Goal: Task Accomplishment & Management: Complete application form

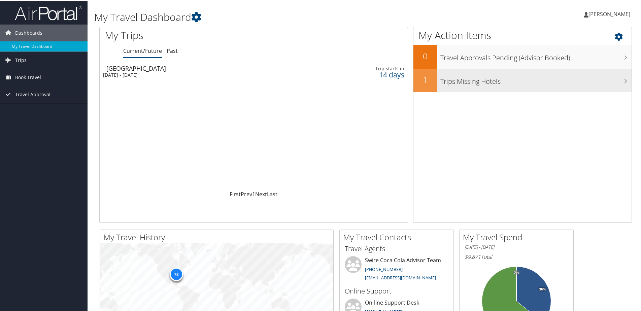
click at [458, 83] on h3 "Trips Missing Hotels" at bounding box center [535, 79] width 191 height 13
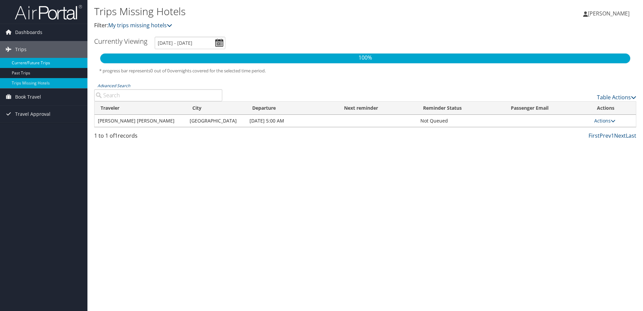
click at [58, 64] on link "Current/Future Trips" at bounding box center [43, 63] width 87 height 10
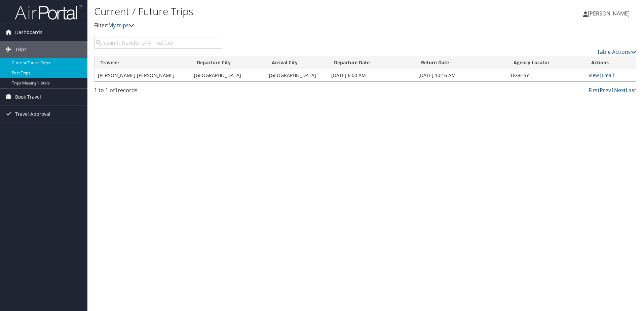
click at [50, 75] on link "Past Trips" at bounding box center [43, 73] width 87 height 10
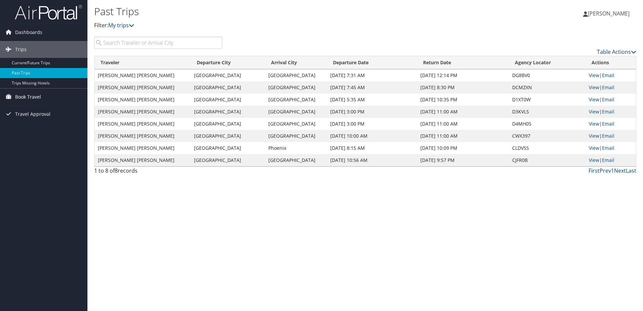
click at [35, 95] on span "Book Travel" at bounding box center [28, 96] width 26 height 17
click at [54, 132] on link "Book/Manage Online Trips" at bounding box center [43, 130] width 87 height 10
click at [65, 110] on link "Agent Booking Request" at bounding box center [43, 110] width 87 height 10
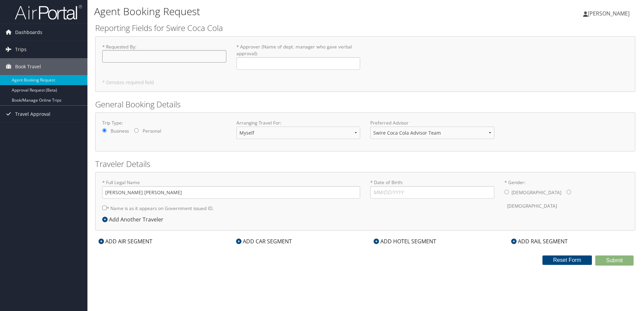
click at [214, 54] on input "* Requested By : Required" at bounding box center [164, 56] width 124 height 12
type input "Jessica"
type input "K"
type input "[PERSON_NAME]"
type input "Theodore Pederson"
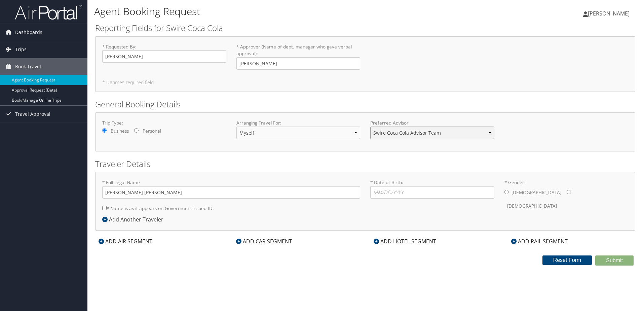
click at [392, 134] on select "Swire Coca Cola Advisor Team" at bounding box center [432, 133] width 124 height 12
click at [345, 134] on select "Myself Another Traveler Guest Traveler" at bounding box center [299, 133] width 124 height 12
click at [384, 187] on input "* Date of Birth: Invalid Date" at bounding box center [432, 192] width 124 height 12
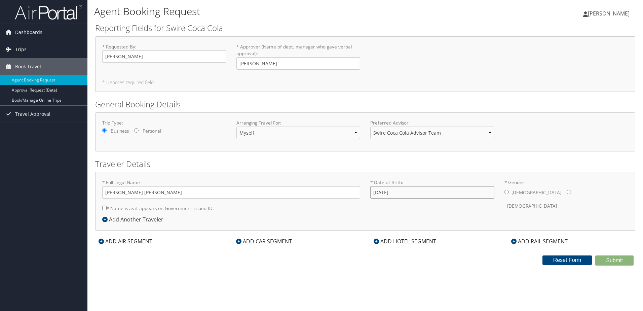
type input "01/14/1992"
click at [538, 200] on label "Female" at bounding box center [532, 206] width 50 height 13
click at [567, 192] on input "* Gender: Male Female" at bounding box center [569, 192] width 4 height 4
radio input "true"
click at [204, 210] on label "* Name is as it appears on Government issued ID." at bounding box center [158, 208] width 112 height 12
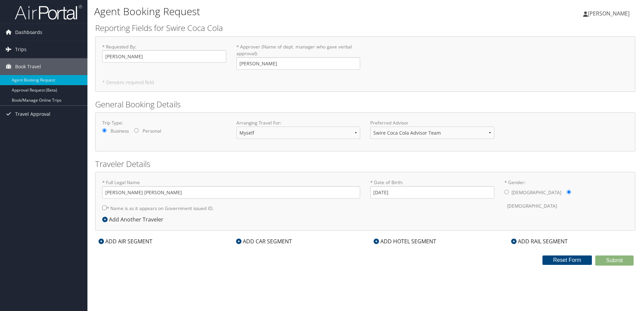
click at [107, 210] on input "* Name is as it appears on Government issued ID." at bounding box center [104, 208] width 4 height 4
checkbox input "true"
click at [115, 244] on div "ADD AIR SEGMENT" at bounding box center [125, 241] width 61 height 8
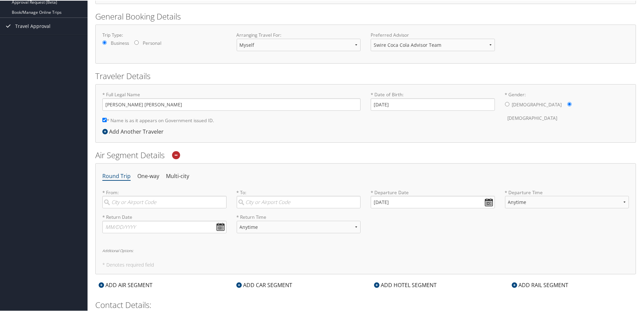
scroll to position [161, 0]
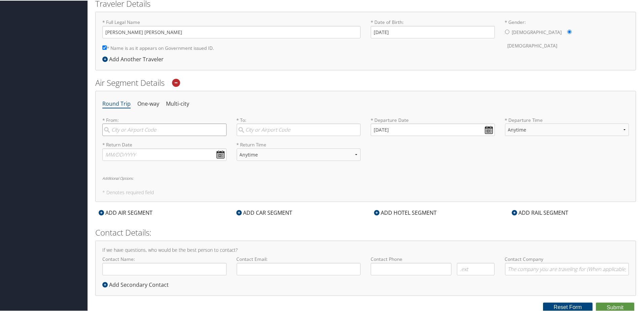
click at [173, 135] on input "search" at bounding box center [164, 129] width 124 height 12
click at [178, 97] on div "Round Trip One-way Multi-city * From: Required * To: Required * Departure Date …" at bounding box center [365, 145] width 540 height 111
click at [181, 100] on li "Multi-city" at bounding box center [177, 103] width 23 height 12
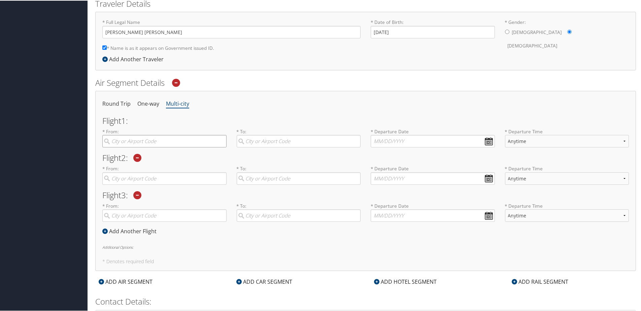
click at [180, 136] on input "search" at bounding box center [164, 140] width 124 height 12
click at [176, 157] on div "Portland (PDX OR)" at bounding box center [165, 154] width 115 height 9
click at [176, 147] on input "pdx" at bounding box center [164, 140] width 124 height 12
type input "Portland (PDX OR)"
click at [256, 143] on input "search" at bounding box center [299, 140] width 124 height 12
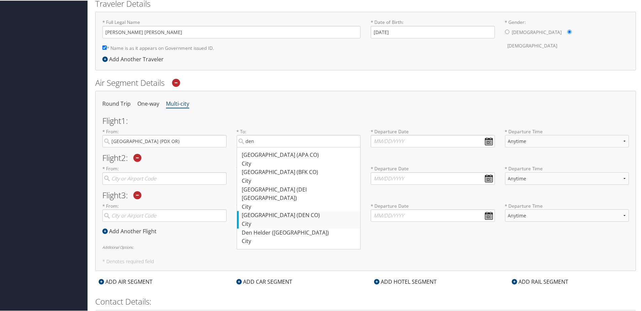
click at [298, 210] on div "Denver (DEN CO)" at bounding box center [299, 214] width 115 height 9
click at [298, 147] on input "den" at bounding box center [299, 140] width 124 height 12
type input "Denver (DEN CO)"
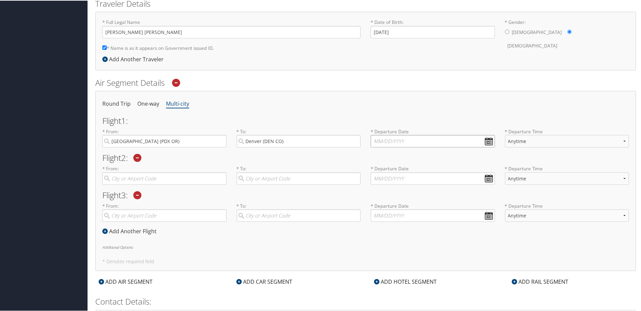
click at [383, 145] on input "text" at bounding box center [432, 140] width 124 height 12
click at [409, 188] on td "8" at bounding box center [407, 185] width 9 height 9
type input "10/08/2025"
click at [513, 143] on select "Anytime Early Morning (5AM-7AM) Morning (7AM-12PM) Afternoon (12PM-5PM) Evening…" at bounding box center [567, 140] width 124 height 12
click at [507, 141] on select "Anytime Early Morning (5AM-7AM) Morning (7AM-12PM) Afternoon (12PM-5PM) Evening…" at bounding box center [567, 140] width 124 height 12
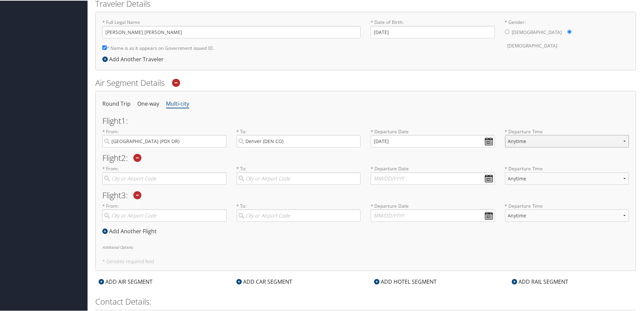
select select "6:00 PM"
click at [505, 134] on select "Anytime Early Morning (5AM-7AM) Morning (7AM-12PM) Afternoon (12PM-5PM) Evening…" at bounding box center [567, 140] width 124 height 12
click at [188, 175] on input "search" at bounding box center [164, 178] width 124 height 12
click at [153, 230] on div "Denver (DEN CO)" at bounding box center [165, 226] width 115 height 9
click at [153, 184] on input "Denver" at bounding box center [164, 178] width 124 height 12
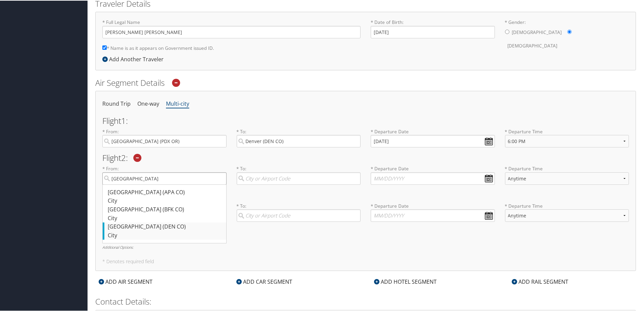
type input "Denver (DEN CO)"
click at [262, 177] on input "search" at bounding box center [299, 178] width 124 height 12
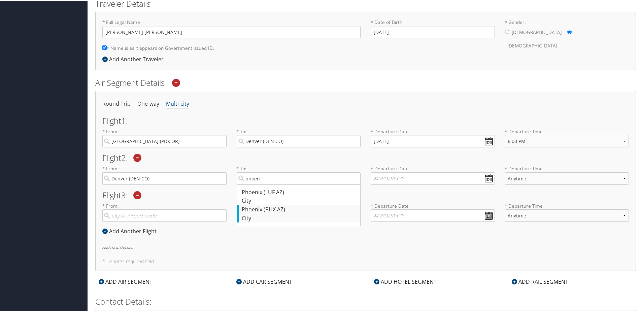
click at [285, 215] on div "City" at bounding box center [299, 217] width 115 height 9
click at [285, 184] on input "phoen" at bounding box center [299, 178] width 124 height 12
type input "Phoenix (PHX AZ)"
click at [404, 181] on input "text" at bounding box center [432, 178] width 124 height 12
click at [426, 222] on td "10" at bounding box center [427, 222] width 9 height 9
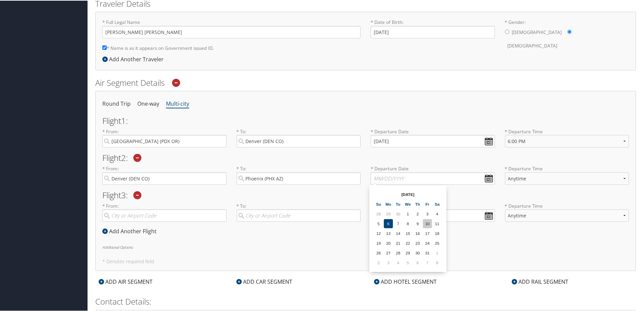
type input "10/10/2025"
click at [527, 181] on select "Anytime Early Morning (5AM-7AM) Morning (7AM-12PM) Afternoon (12PM-5PM) Evening…" at bounding box center [567, 178] width 124 height 12
click at [526, 182] on select "Anytime Early Morning (5AM-7AM) Morning (7AM-12PM) Afternoon (12PM-5PM) Evening…" at bounding box center [567, 178] width 124 height 12
select select "11:00 AM"
click at [505, 172] on select "Anytime Early Morning (5AM-7AM) Morning (7AM-12PM) Afternoon (12PM-5PM) Evening…" at bounding box center [567, 178] width 124 height 12
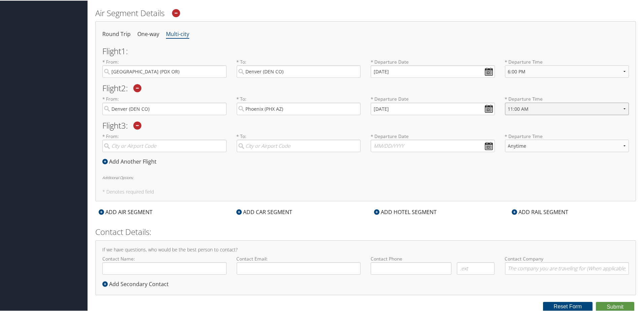
scroll to position [231, 0]
click at [183, 144] on input "search" at bounding box center [164, 145] width 124 height 12
click at [165, 178] on div "Phoenix (PHX AZ)" at bounding box center [165, 176] width 115 height 9
click at [165, 151] on input "phoen" at bounding box center [164, 145] width 124 height 12
type input "Phoenix (PHX AZ)"
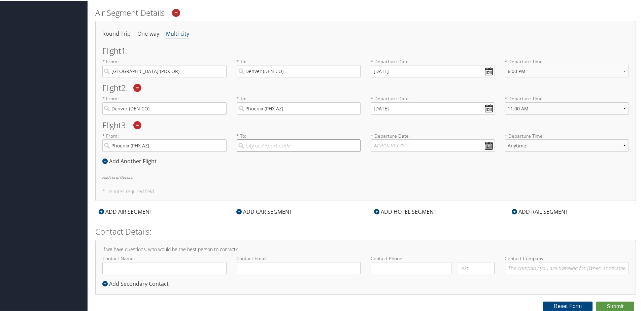
click at [255, 145] on input "search" at bounding box center [299, 145] width 124 height 12
click at [266, 163] on div "Portland (PDX OR)" at bounding box center [299, 158] width 115 height 9
click at [266, 151] on input "pdx" at bounding box center [299, 145] width 124 height 12
type input "Portland (PDX OR)"
click at [383, 141] on input "text" at bounding box center [432, 145] width 124 height 12
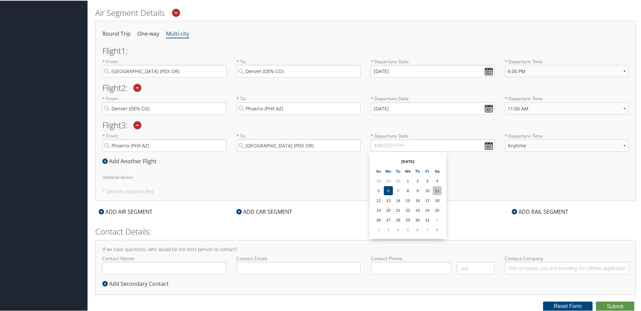
click at [439, 192] on td "11" at bounding box center [436, 189] width 9 height 9
type input "10/11/2025"
click at [547, 147] on select "Anytime Early Morning (5AM-7AM) Morning (7AM-12PM) Afternoon (12PM-5PM) Evening…" at bounding box center [567, 145] width 124 height 12
select select "11:00 AM"
click at [505, 139] on select "Anytime Early Morning (5AM-7AM) Morning (7AM-12PM) Afternoon (12PM-5PM) Evening…" at bounding box center [567, 145] width 124 height 12
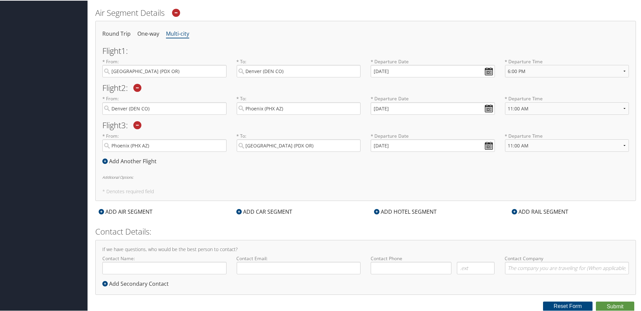
click at [392, 210] on div "ADD HOTEL SEGMENT" at bounding box center [404, 211] width 69 height 8
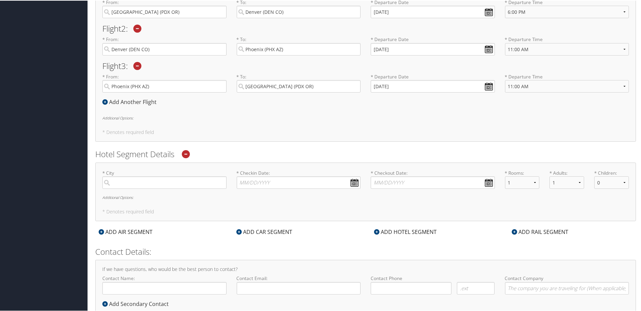
scroll to position [292, 0]
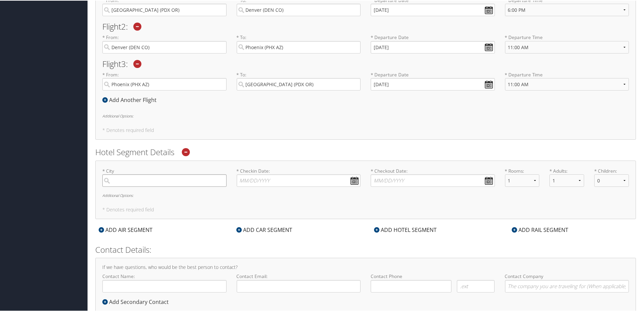
click at [204, 180] on input "search" at bounding box center [164, 180] width 124 height 12
click at [194, 193] on div "Colorado Springs (COS CO)" at bounding box center [165, 193] width 115 height 9
click at [194, 186] on input "colorado sprin" at bounding box center [164, 180] width 124 height 12
type input "Colorado Springs"
click at [276, 181] on input "* Checkin Date: Dates must be valid" at bounding box center [299, 180] width 124 height 12
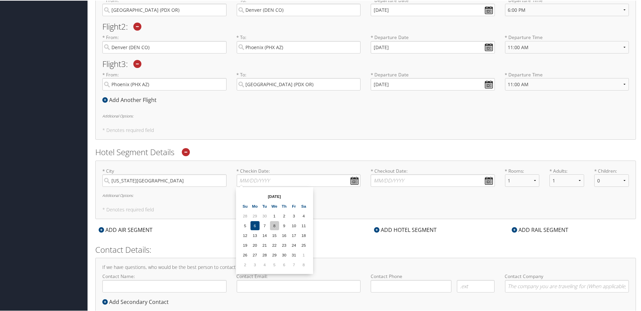
click at [275, 224] on td "8" at bounding box center [274, 224] width 9 height 9
type input "10/08/2025"
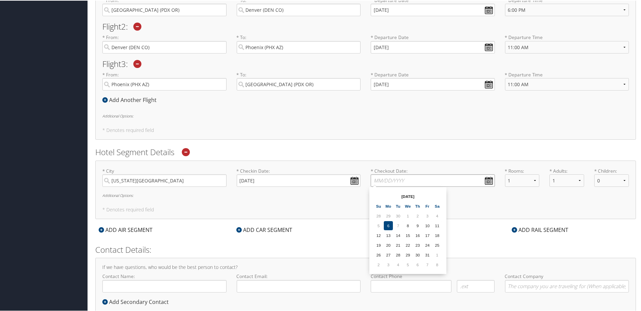
click at [396, 181] on input "* Checkout Date: Dates must be valid" at bounding box center [432, 180] width 124 height 12
click at [426, 224] on td "10" at bounding box center [427, 224] width 9 height 9
type input "10/10/2025"
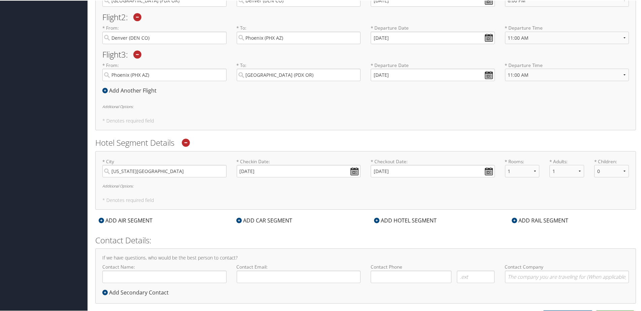
scroll to position [310, 0]
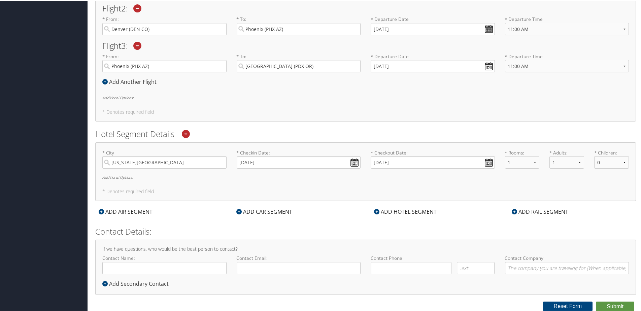
click at [390, 213] on div "ADD HOTEL SEGMENT" at bounding box center [404, 211] width 69 height 8
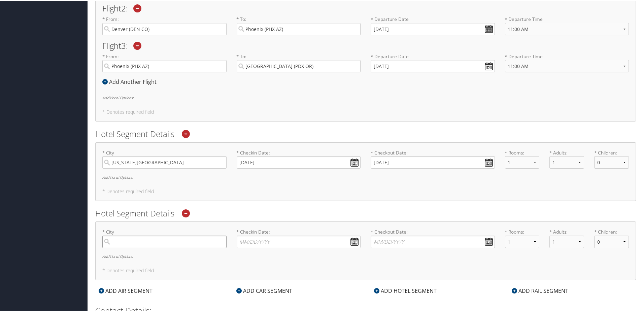
click at [196, 240] on input "search" at bounding box center [164, 241] width 124 height 12
click at [173, 276] on div "Phoenix (PHX AZ)" at bounding box center [165, 272] width 115 height 9
click at [173, 247] on input "phoeni" at bounding box center [164, 241] width 124 height 12
type input "Phoenix"
click at [291, 244] on input "* Checkin Date: Dates must be valid" at bounding box center [299, 241] width 124 height 12
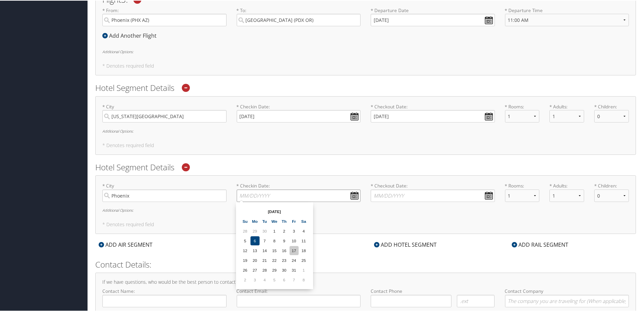
scroll to position [358, 0]
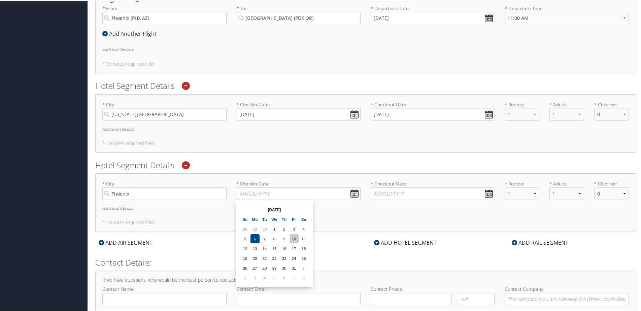
click at [296, 241] on td "10" at bounding box center [293, 237] width 9 height 9
type input "10/10/2025"
click at [435, 191] on input "* Checkout Date: Dates must be valid" at bounding box center [432, 193] width 124 height 12
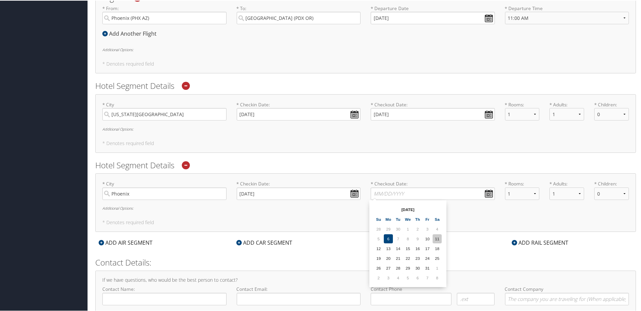
click at [434, 239] on td "11" at bounding box center [436, 237] width 9 height 9
type input "10/11/2025"
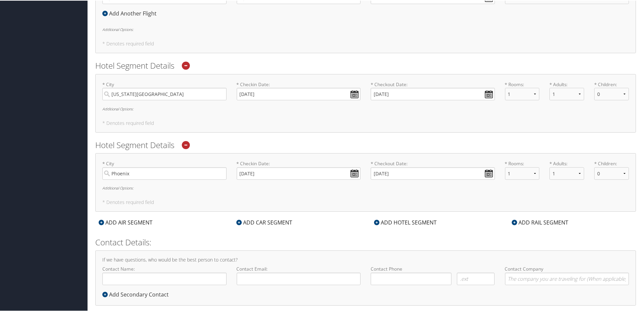
scroll to position [389, 0]
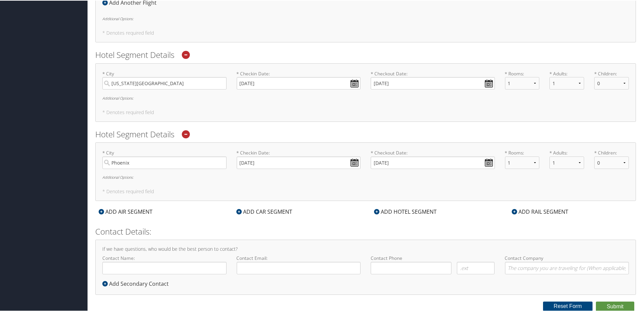
click at [262, 212] on div "ADD CAR SEGMENT" at bounding box center [264, 211] width 63 height 8
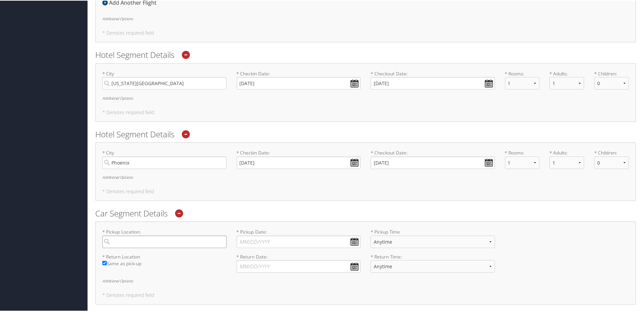
click at [210, 238] on input "search" at bounding box center [164, 241] width 124 height 12
click at [220, 221] on div "* Pickup Location: den Denver (APA CO) City 557 557 Denver (BFK CO) City 1117 1…" at bounding box center [365, 262] width 540 height 83
click at [155, 243] on input "den" at bounding box center [164, 241] width 124 height 12
type input "d"
click at [160, 277] on div "City" at bounding box center [165, 281] width 115 height 9
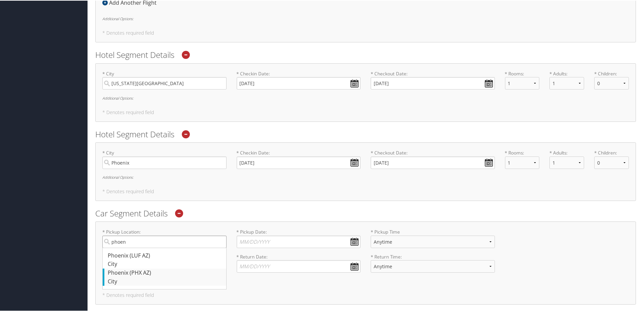
click at [160, 247] on input "phoen" at bounding box center [164, 241] width 124 height 12
type input "Phoenix"
click at [266, 244] on input "* Pickup Date: Dates must be valid" at bounding box center [299, 241] width 124 height 12
click at [291, 287] on td "10" at bounding box center [293, 286] width 9 height 9
type input "10/10/2025"
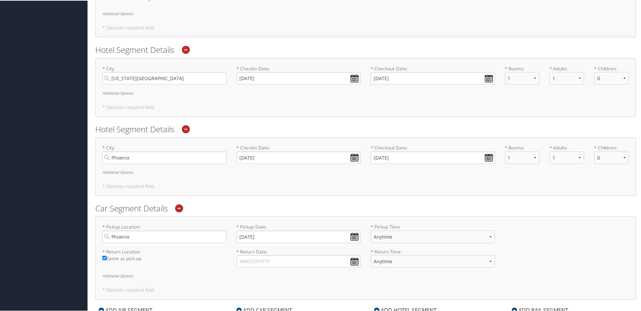
scroll to position [403, 0]
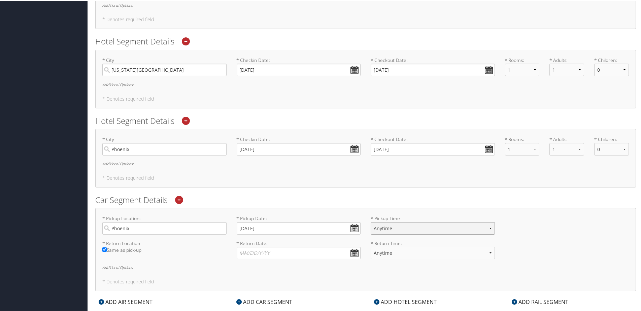
click at [404, 228] on select "Anytime 12:00 AM 1:00 AM 2:00 AM 3:00 AM 4:00 AM 5:00 AM 6:00 AM 7:00 AM 8:00 A…" at bounding box center [432, 227] width 124 height 12
select select "1:00 PM"
click at [370, 221] on select "Anytime 12:00 AM 1:00 AM 2:00 AM 3:00 AM 4:00 AM 5:00 AM 6:00 AM 7:00 AM 8:00 A…" at bounding box center [432, 227] width 124 height 12
click at [334, 248] on input "* Return Date: Dates must be valid" at bounding box center [299, 252] width 124 height 12
click at [303, 298] on td "11" at bounding box center [303, 297] width 9 height 9
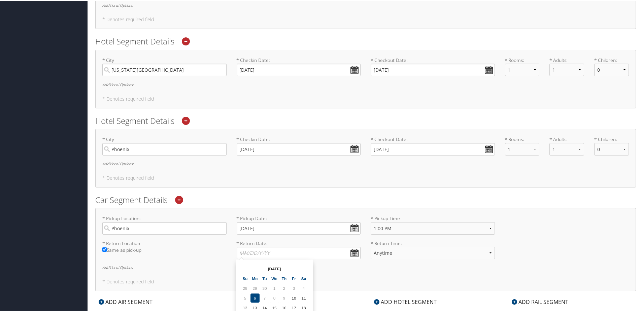
type input "10/11/2025"
click at [392, 248] on select "Anytime 12:00 AM 1:00 AM 2:00 AM 3:00 AM 4:00 AM 5:00 AM 6:00 AM 7:00 AM 8:00 A…" at bounding box center [432, 252] width 124 height 12
select select "9:00 AM"
click at [370, 246] on select "Anytime 12:00 AM 1:00 AM 2:00 AM 3:00 AM 4:00 AM 5:00 AM 6:00 AM 7:00 AM 8:00 A…" at bounding box center [432, 252] width 124 height 12
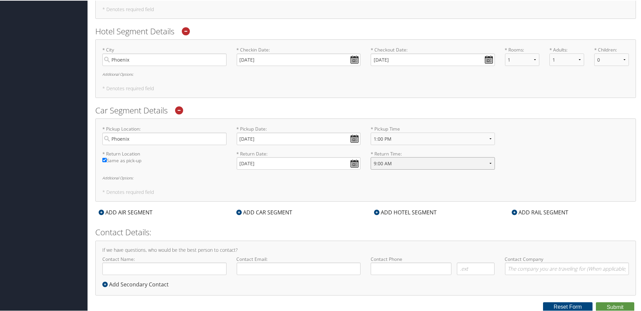
scroll to position [493, 0]
click at [207, 265] on input "Contact Name:" at bounding box center [164, 267] width 124 height 12
type input "[PERSON_NAME]"
type input "jessica.king@swirecc.com"
type input "( ) -"
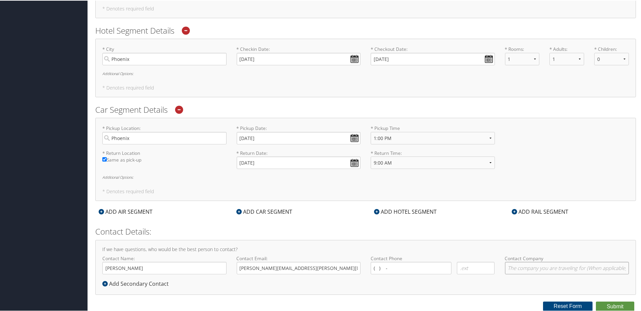
type input "Swire Coca-Cola, USA"
click at [442, 253] on div "If we have questions, who would be the best person to contact? Contact Name: Je…" at bounding box center [365, 266] width 540 height 55
click at [606, 307] on button "Submit" at bounding box center [615, 306] width 38 height 10
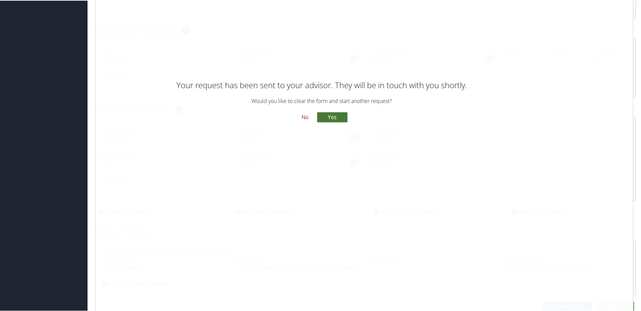
click at [327, 119] on button "Yes" at bounding box center [332, 116] width 30 height 10
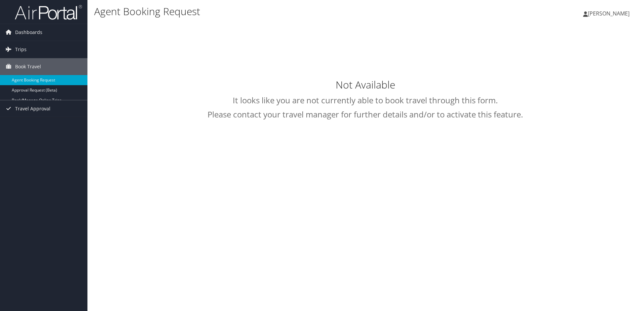
select select "trips@cbtravel.com"
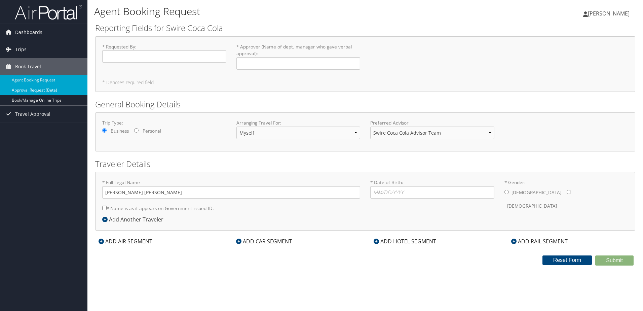
click at [58, 92] on link "Approval Request (Beta)" at bounding box center [43, 90] width 87 height 10
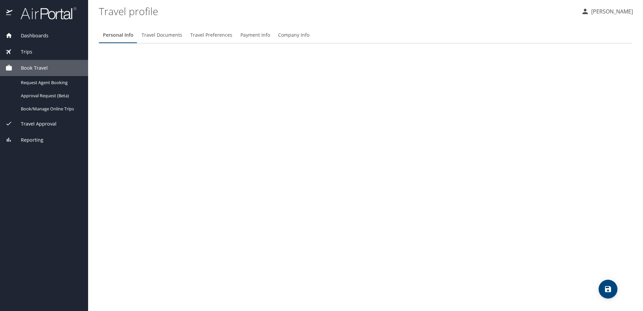
select select "US"
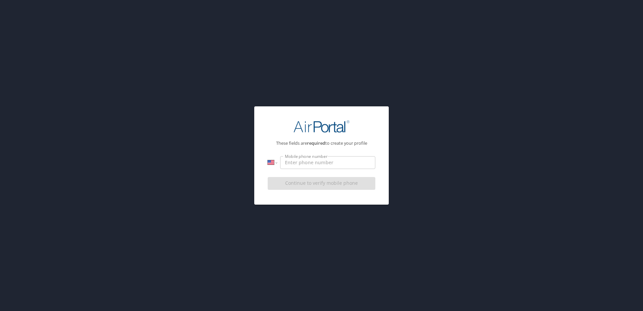
drag, startPoint x: 130, startPoint y: 0, endPoint x: 299, endPoint y: 166, distance: 237.4
click at [299, 166] on input "Mobile phone number" at bounding box center [327, 162] width 95 height 13
click at [361, 161] on input "1 (385) 499-5199" at bounding box center [327, 162] width 95 height 13
click at [288, 164] on input "1 (385) 499-5199" at bounding box center [327, 162] width 95 height 13
type input "(385) 499-5199"
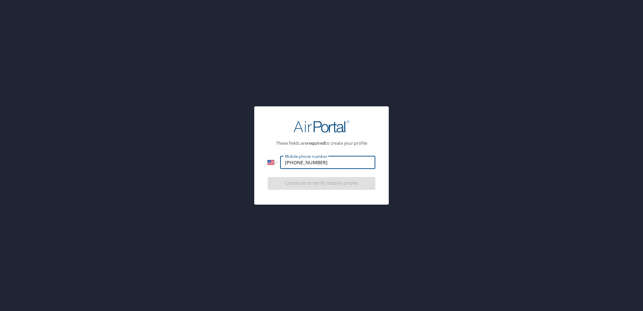
click at [283, 147] on div "These fields are required to create your profile" at bounding box center [322, 148] width 108 height 15
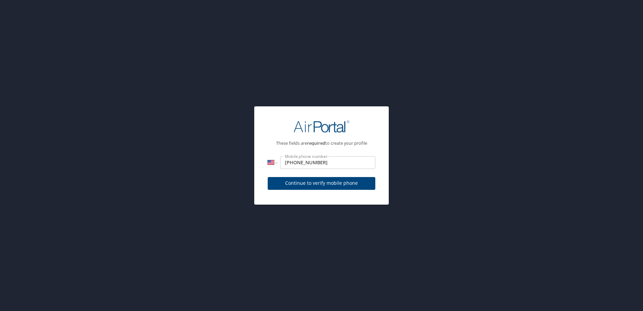
click at [314, 183] on span "Continue to verify mobile phone" at bounding box center [321, 183] width 97 height 8
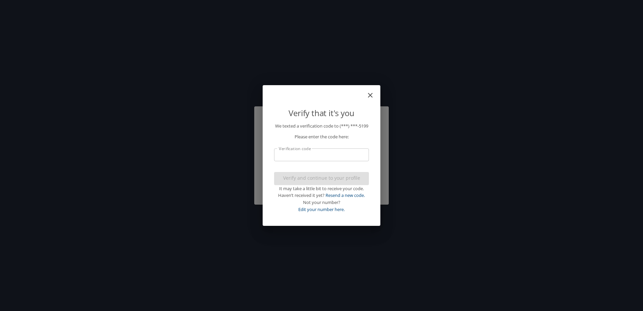
click at [351, 155] on input "Verification code" at bounding box center [321, 154] width 95 height 13
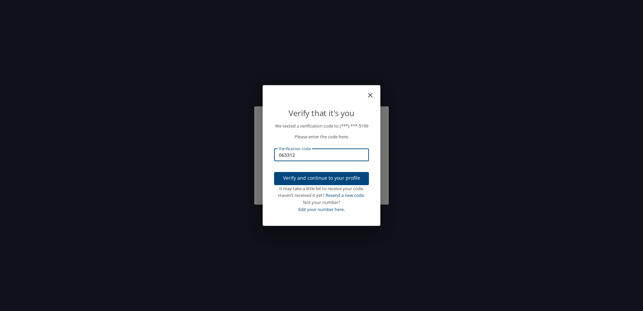
type input "063312"
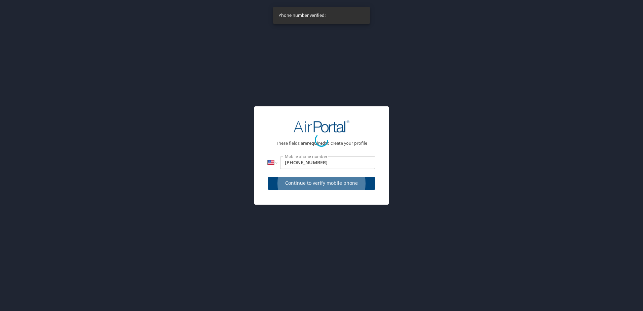
select select "US"
select select "NO"
select select "HR"
select select "IN"
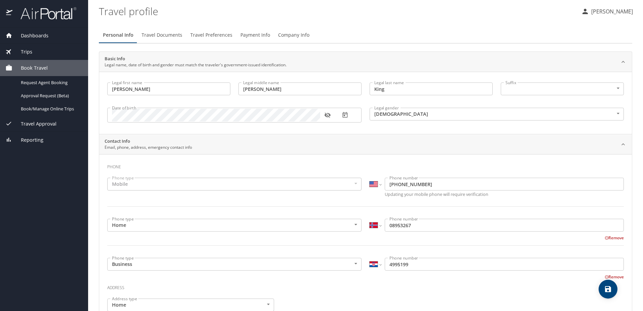
click at [605, 237] on button "Remove" at bounding box center [614, 238] width 19 height 6
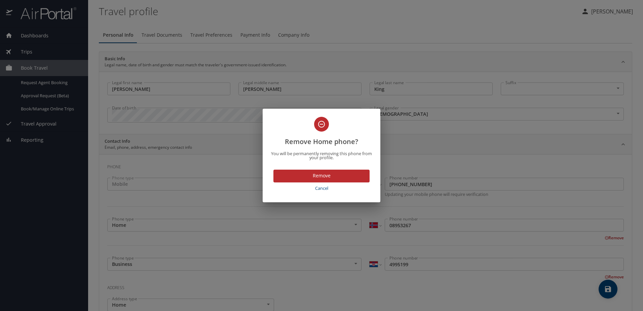
click at [351, 173] on span "Remove" at bounding box center [321, 176] width 85 height 8
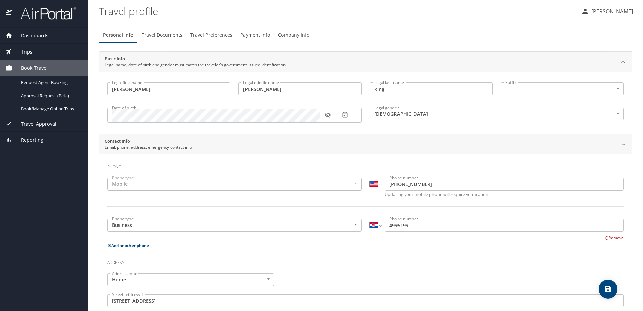
click at [609, 238] on button "Remove" at bounding box center [614, 238] width 19 height 6
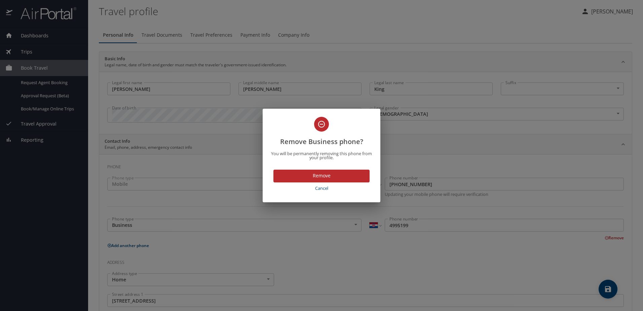
click at [338, 173] on span "Remove" at bounding box center [321, 176] width 85 height 8
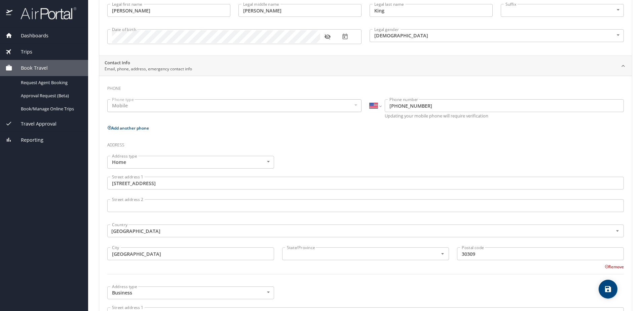
scroll to position [95, 0]
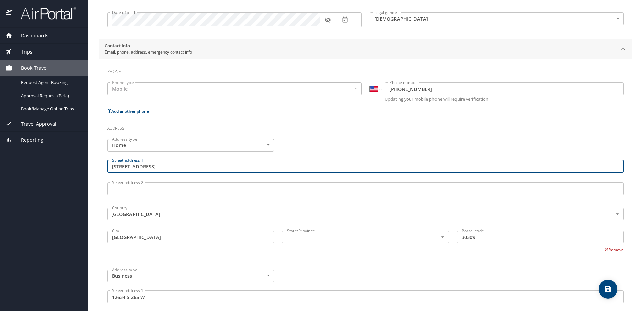
drag, startPoint x: 188, startPoint y: 164, endPoint x: 76, endPoint y: 164, distance: 112.0
click at [76, 164] on div "Dashboards My Travel Dashboard Trips Current / Future Trips Past Trips Trips Mi…" at bounding box center [321, 155] width 643 height 311
type input "14935 NW Shackelford Rd"
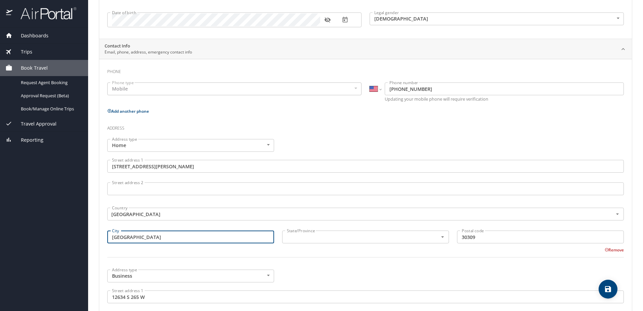
type input "Portland"
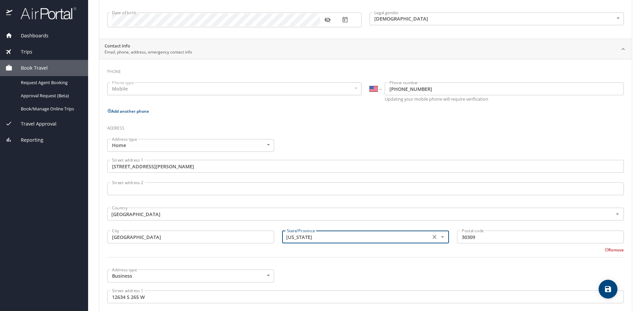
type input "Oregon"
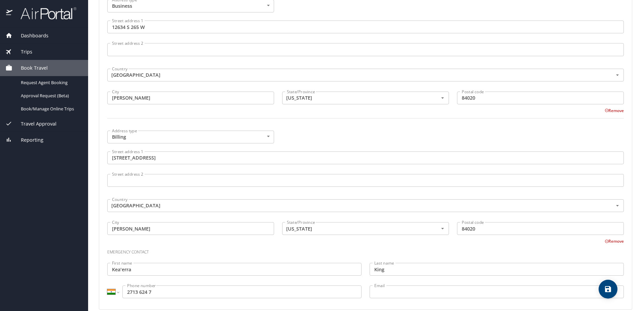
scroll to position [374, 0]
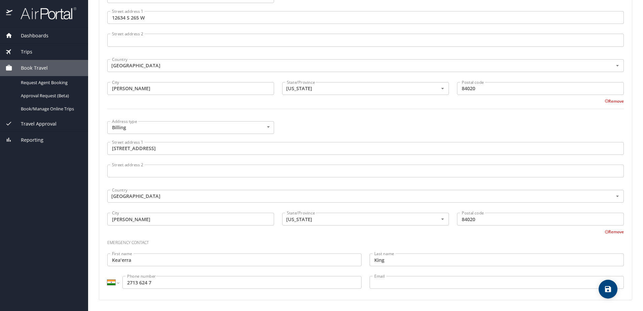
type input "97229"
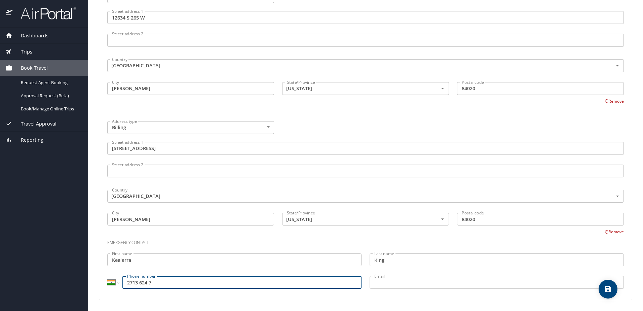
drag, startPoint x: 176, startPoint y: 283, endPoint x: 85, endPoint y: 281, distance: 90.2
click at [85, 281] on div "Dashboards My Travel Dashboard Trips Current / Future Trips Past Trips Trips Mi…" at bounding box center [321, 155] width 643 height 311
type input "91271 36247"
click at [115, 285] on select "International Afghanistan Åland Islands Albania Algeria American Samoa Andorra …" at bounding box center [112, 282] width 11 height 13
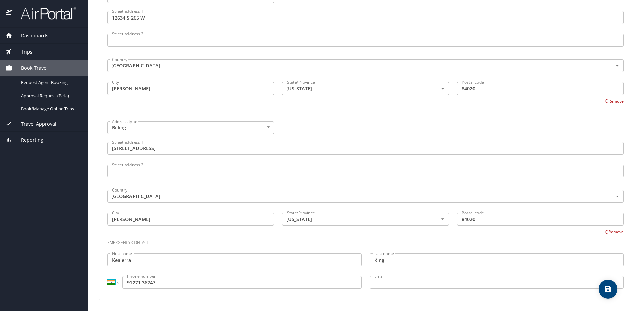
select select "US"
click at [107, 276] on select "International Afghanistan Åland Islands Albania Algeria American Samoa Andorra …" at bounding box center [112, 282] width 11 height 13
type input "(912) 713-6247"
drag, startPoint x: 615, startPoint y: 298, endPoint x: 598, endPoint y: 288, distance: 20.1
click at [613, 297] on div "Phone Phone type Mobile Mobile Phone type International Afghanistan Åland Islan…" at bounding box center [365, 40] width 533 height 520
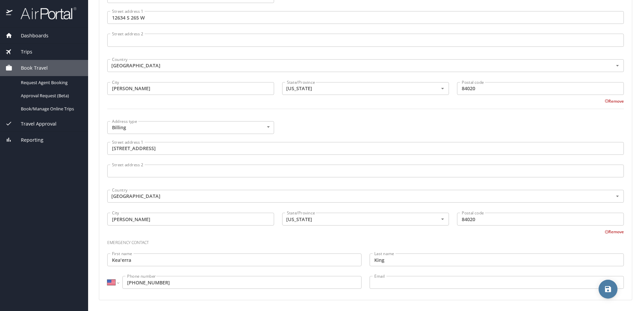
click at [608, 290] on icon "save" at bounding box center [608, 289] width 8 height 8
select select "US"
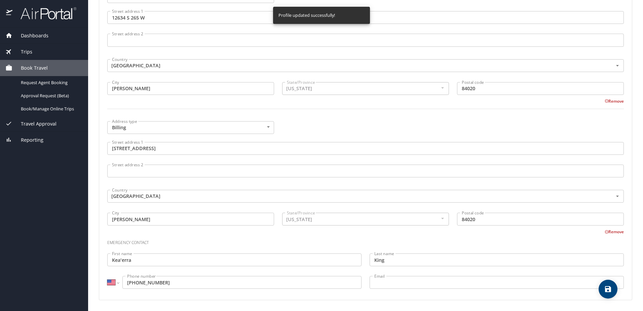
select select "US"
click at [40, 138] on span "Reporting" at bounding box center [27, 139] width 31 height 7
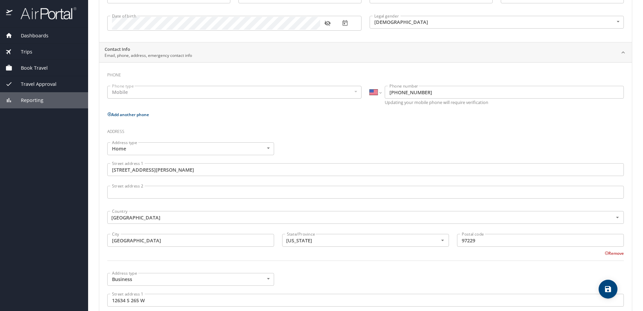
scroll to position [0, 0]
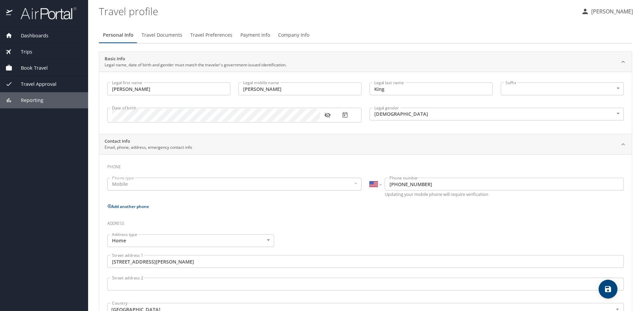
click at [164, 39] on span "Travel Documents" at bounding box center [162, 35] width 41 height 8
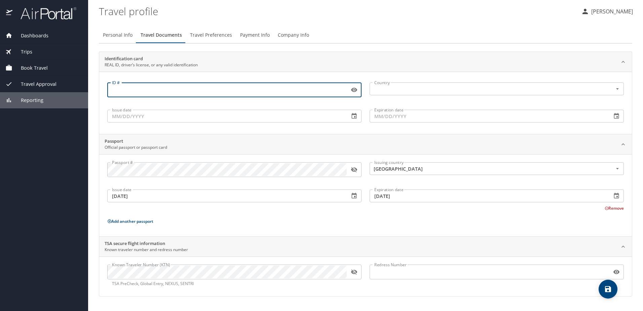
click at [157, 86] on input "ID #" at bounding box center [227, 89] width 240 height 13
click at [406, 83] on div "Country" at bounding box center [497, 88] width 254 height 13
type input "E2442992"
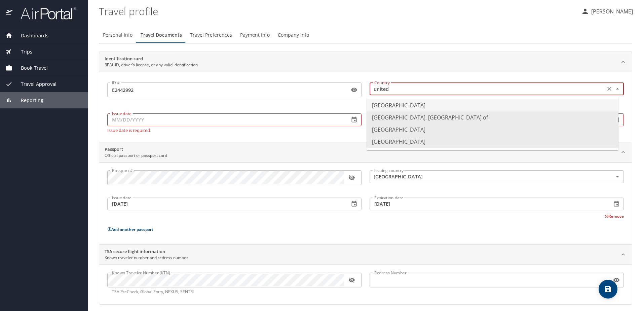
drag, startPoint x: 393, startPoint y: 105, endPoint x: 284, endPoint y: 109, distance: 109.1
click at [390, 106] on li "United States of America" at bounding box center [493, 105] width 252 height 12
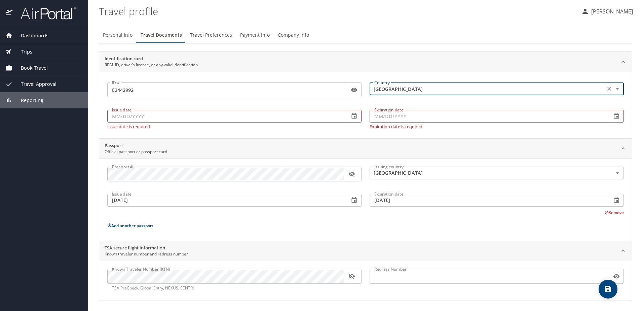
type input "United States of America"
click at [226, 112] on input "Issue date" at bounding box center [225, 116] width 237 height 13
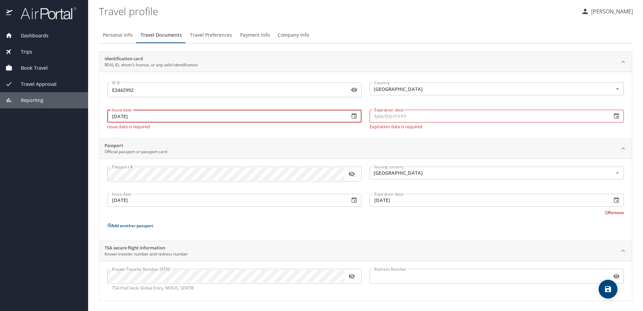
type input "09/03/2025"
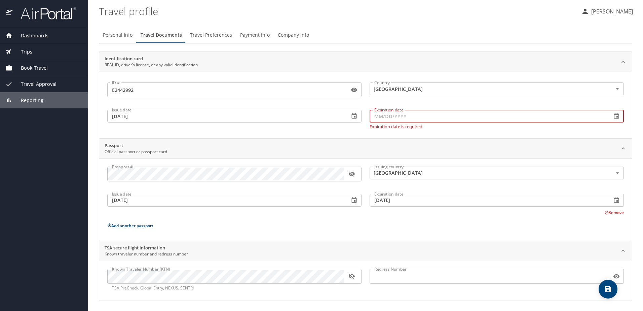
click at [401, 115] on input "Expiration date" at bounding box center [488, 116] width 237 height 13
type input "01/14/2033"
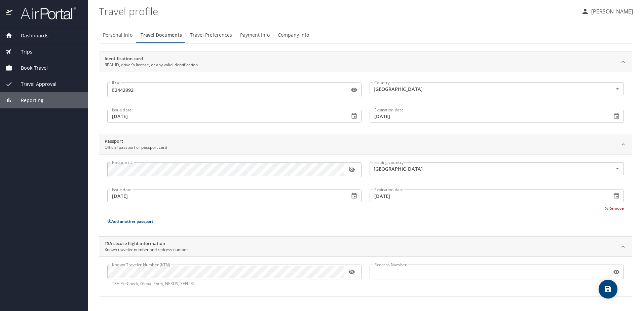
click at [436, 49] on div "Personal Info Travel Documents Travel Preferences Payment Info Company Info Ide…" at bounding box center [366, 162] width 534 height 270
click at [605, 293] on icon "save" at bounding box center [608, 289] width 8 height 8
click at [216, 39] on span "Travel Preferences" at bounding box center [211, 35] width 42 height 8
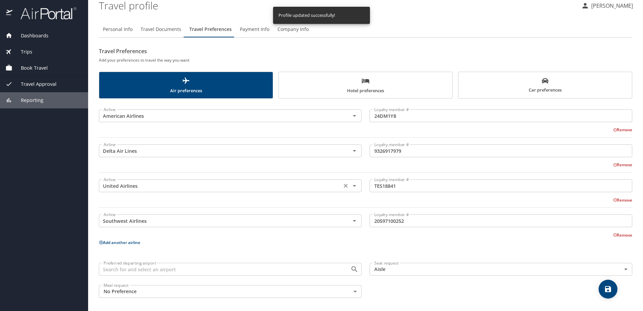
scroll to position [7, 0]
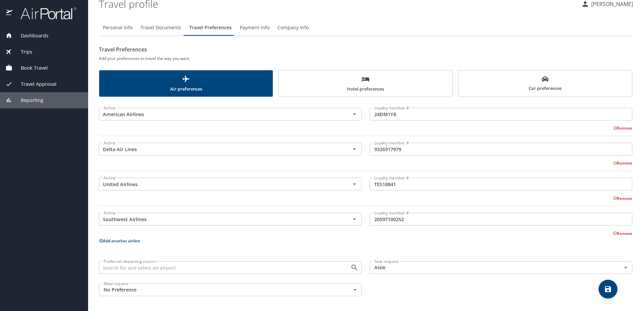
click at [321, 77] on span "Hotel preferences" at bounding box center [366, 84] width 166 height 18
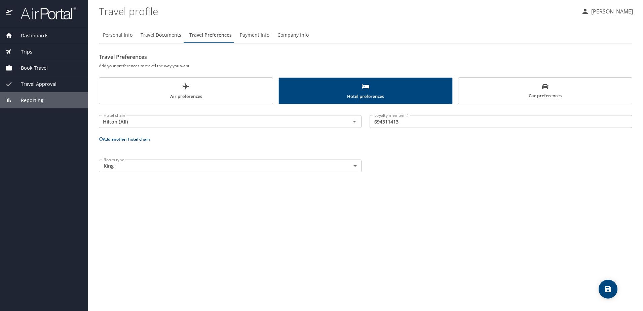
scroll to position [0, 0]
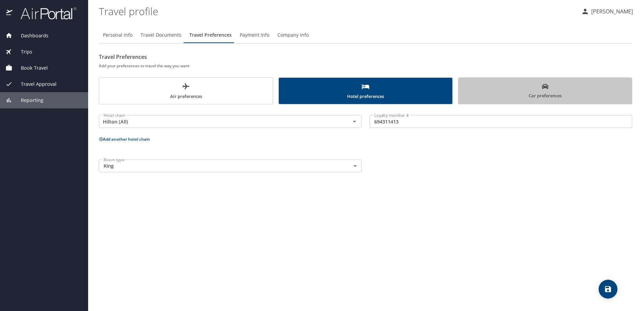
click at [465, 95] on span "Car preferences" at bounding box center [546, 91] width 166 height 16
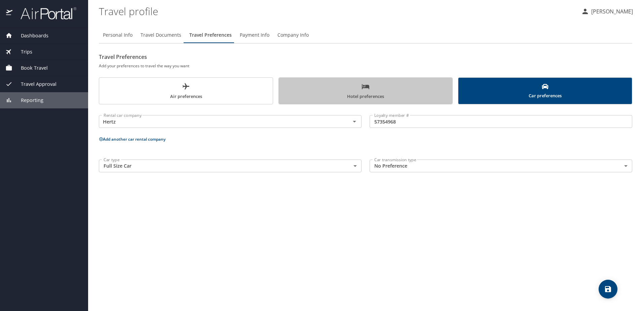
click at [391, 99] on span "Hotel preferences" at bounding box center [366, 91] width 166 height 18
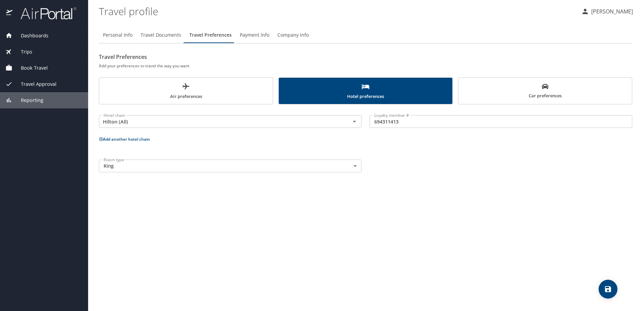
click at [254, 39] on button "Payment Info" at bounding box center [255, 35] width 38 height 16
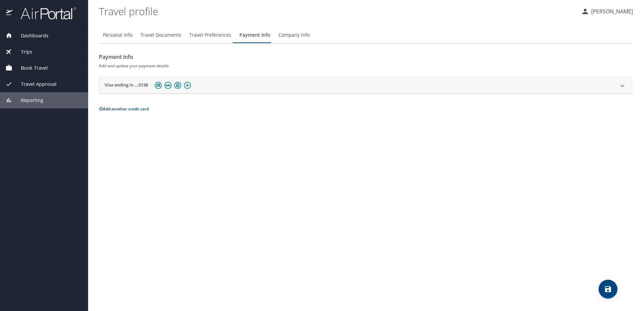
click at [301, 36] on span "Company Info" at bounding box center [294, 35] width 31 height 8
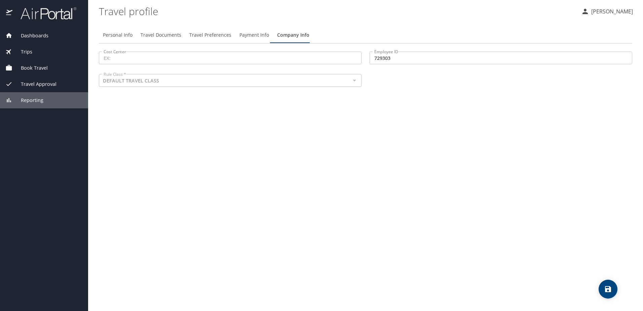
click at [123, 40] on button "Personal Info" at bounding box center [118, 35] width 38 height 16
select select "US"
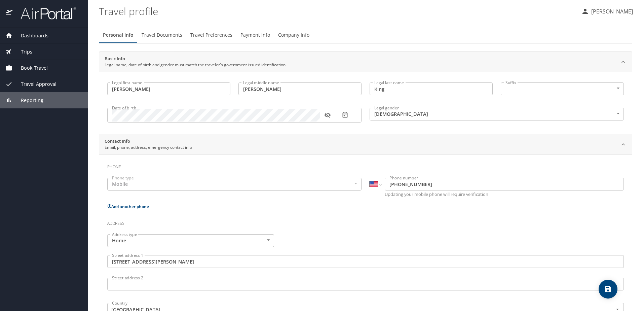
click at [46, 81] on span "Travel Approval" at bounding box center [34, 83] width 44 height 7
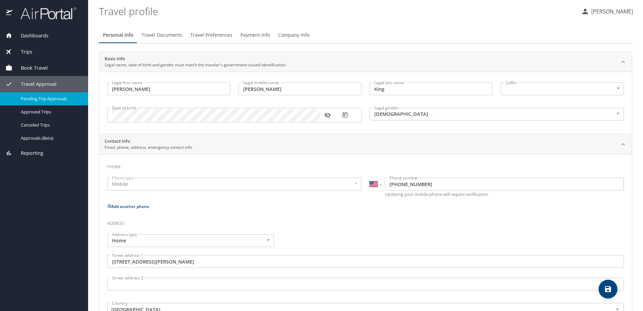
click at [55, 95] on div "Pending Trip Approvals" at bounding box center [43, 99] width 77 height 8
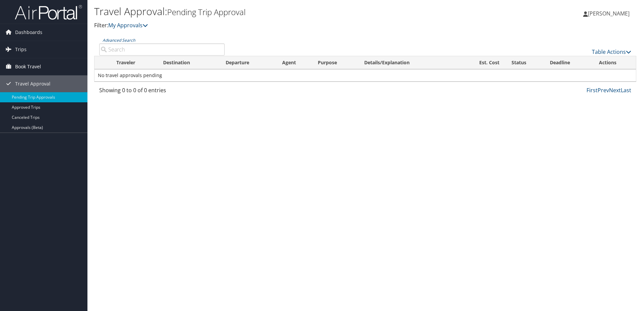
click at [46, 64] on link "Book Travel" at bounding box center [43, 66] width 87 height 17
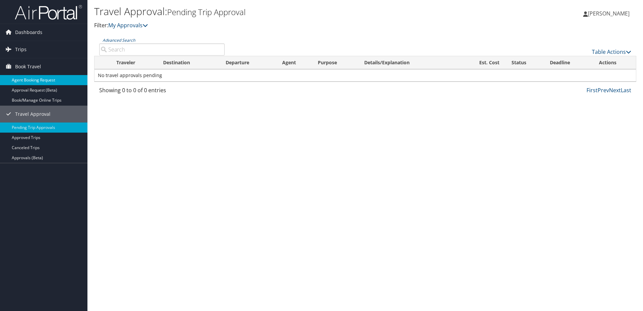
click at [55, 78] on link "Agent Booking Request" at bounding box center [43, 80] width 87 height 10
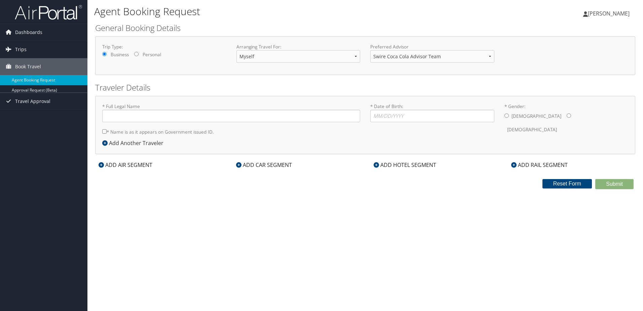
type input "Jessica Nicole King"
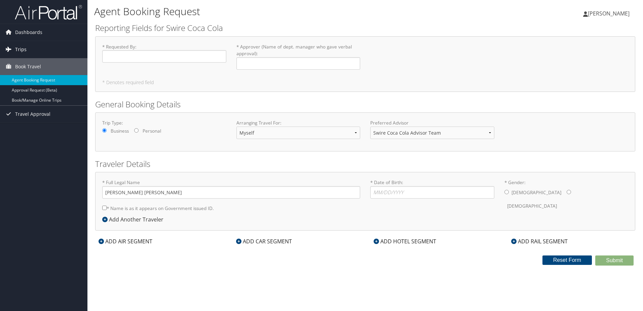
click at [41, 42] on link "Trips" at bounding box center [43, 49] width 87 height 17
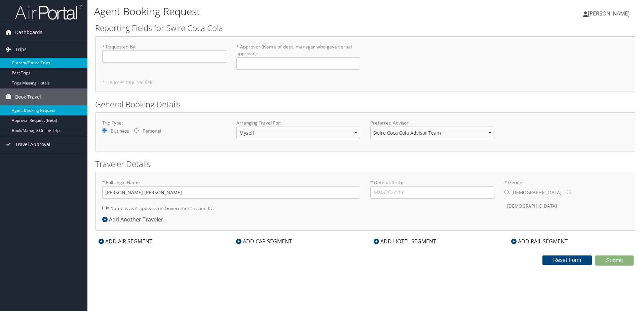
click at [46, 67] on link "Current/Future Trips" at bounding box center [43, 63] width 87 height 10
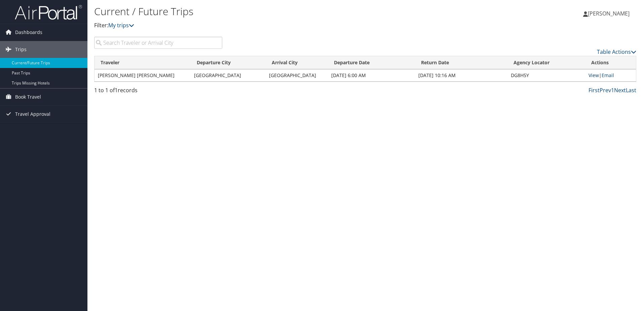
click at [591, 77] on link "View" at bounding box center [594, 75] width 10 height 6
